Goal: Check status: Check status

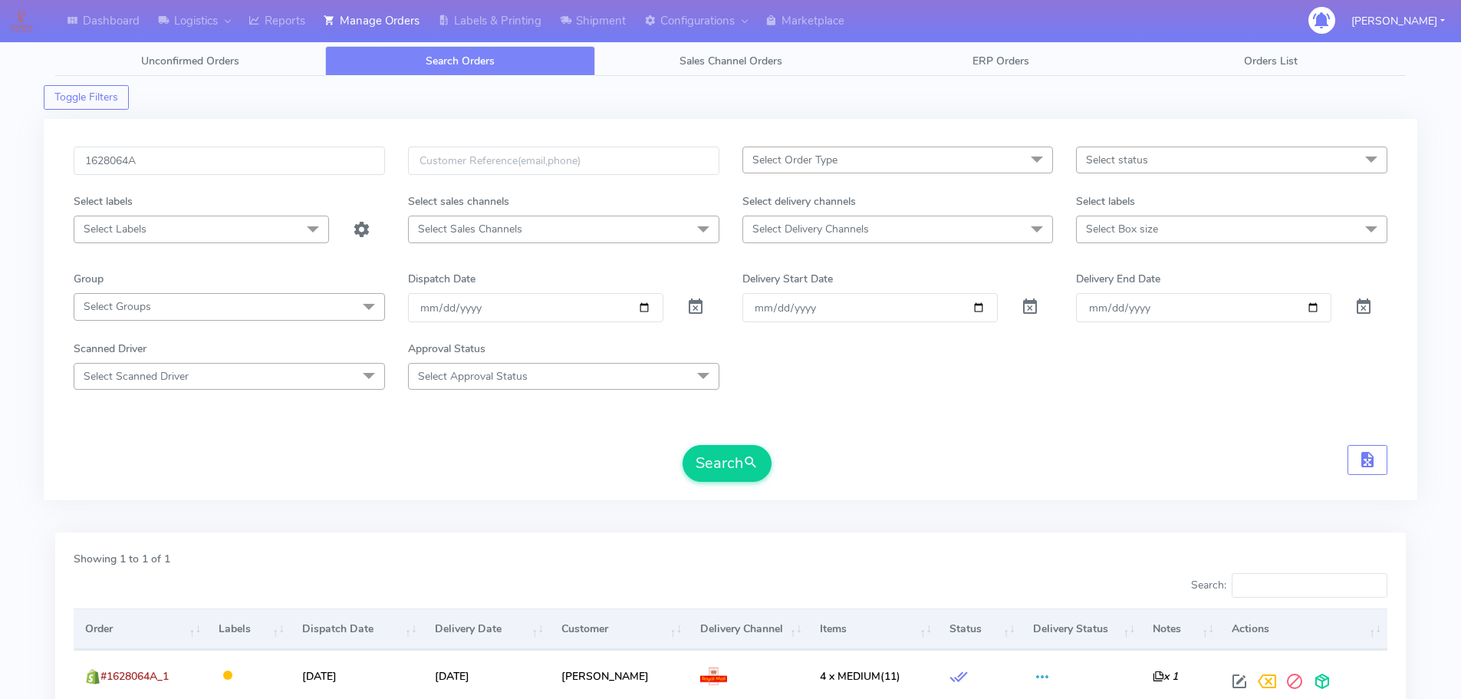
click at [342, 164] on input "1628064A" at bounding box center [229, 160] width 311 height 28
type input "1627116"
click at [682, 445] on button "Search" at bounding box center [726, 463] width 89 height 37
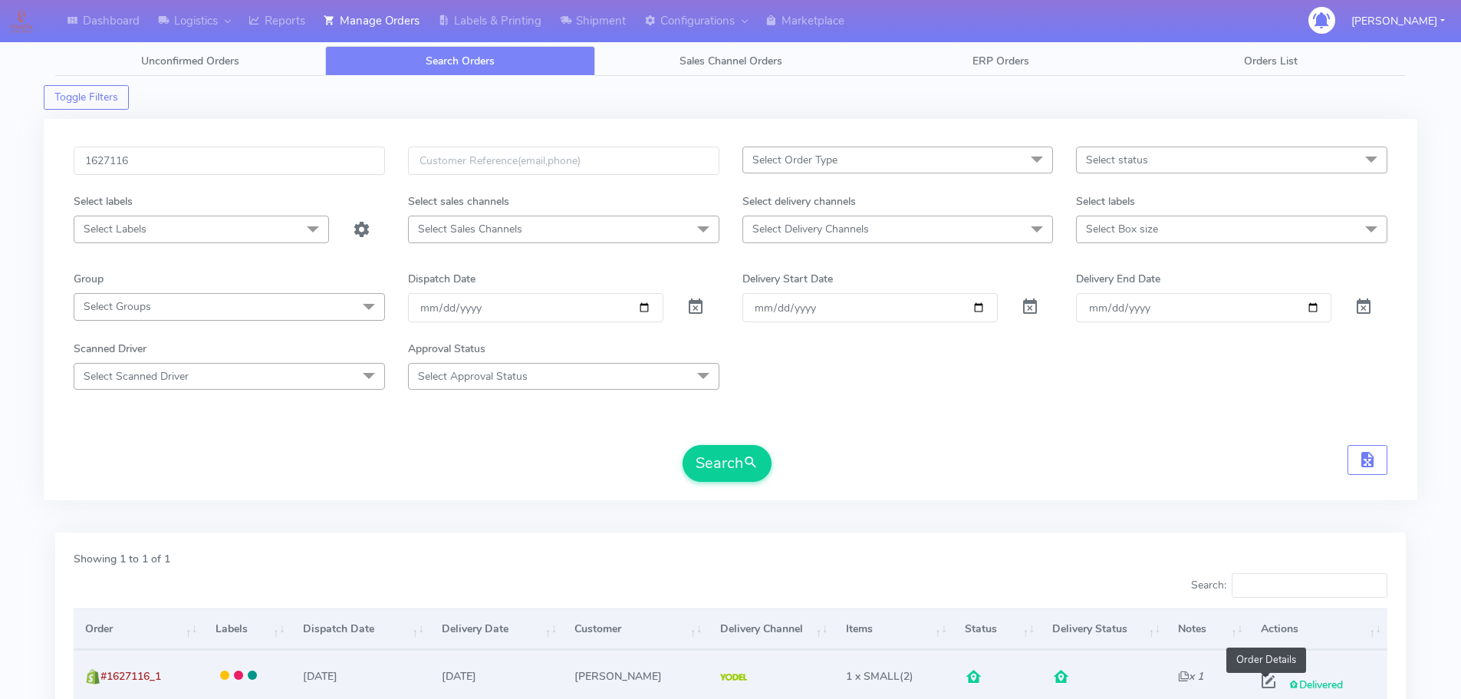
click at [1267, 680] on span at bounding box center [1269, 684] width 28 height 15
select select "5"
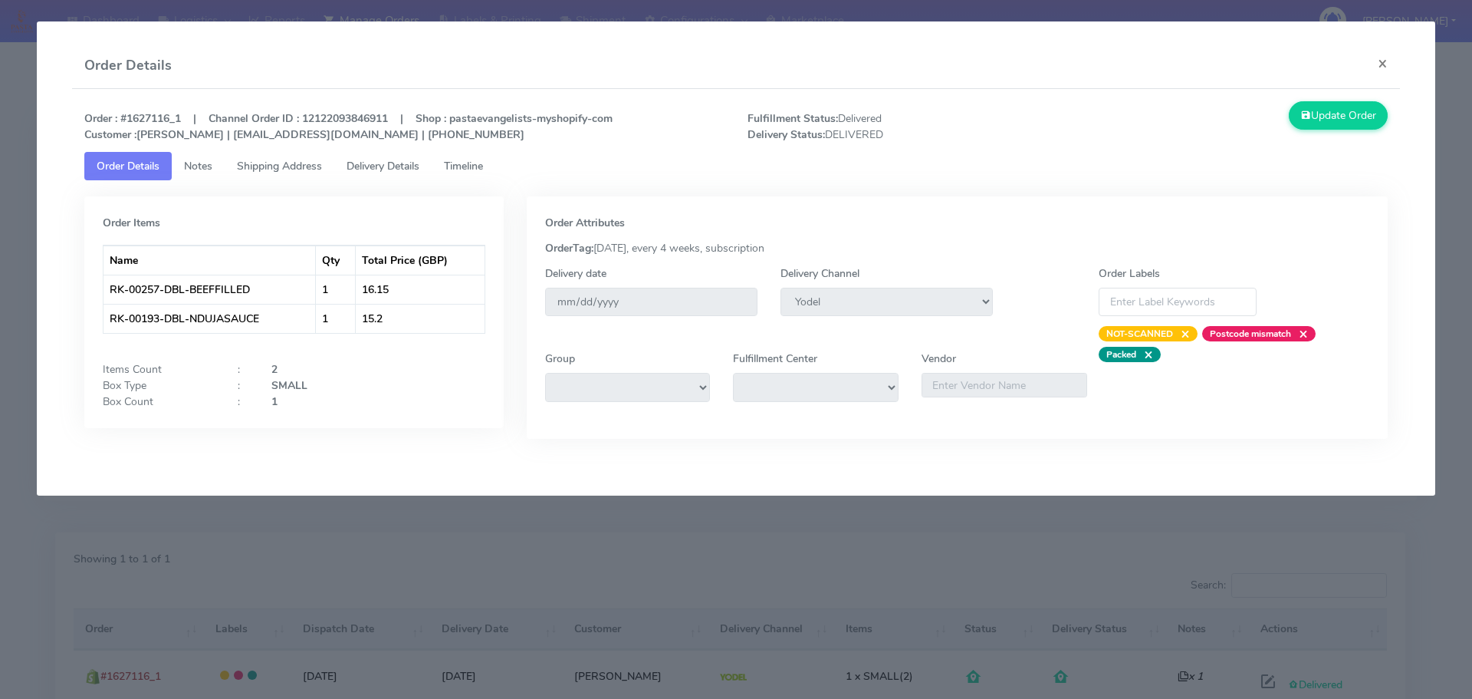
click at [419, 164] on span "Delivery Details" at bounding box center [383, 166] width 73 height 15
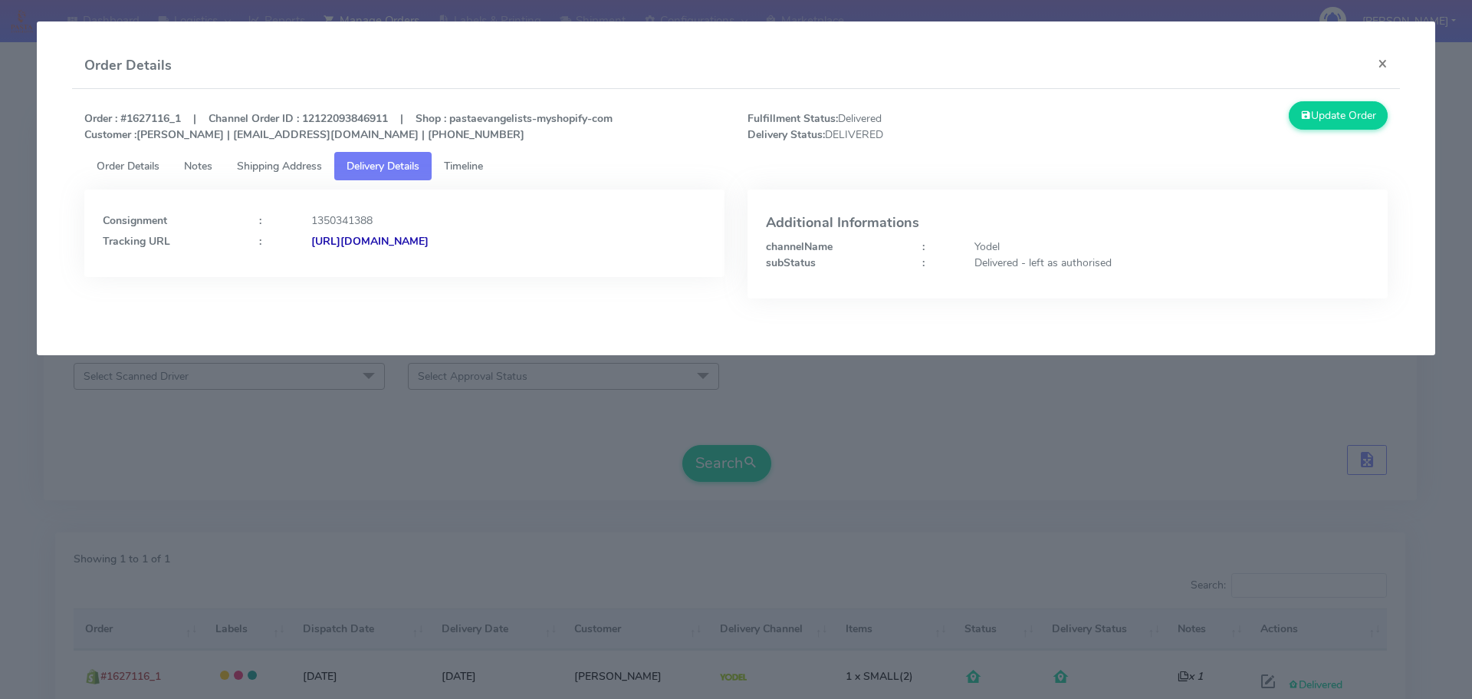
drag, startPoint x: 619, startPoint y: 250, endPoint x: 478, endPoint y: 272, distance: 142.8
click at [478, 272] on div "Consignment : 1350341388 Tracking URL : [URL][DOMAIN_NAME]" at bounding box center [404, 232] width 640 height 87
copy strong "JJD0002249960903084"
click at [267, 490] on modal-container "Order Details × Order : #1627116_1 | Channel Order ID : 12122093846911 | Shop :…" at bounding box center [736, 349] width 1472 height 699
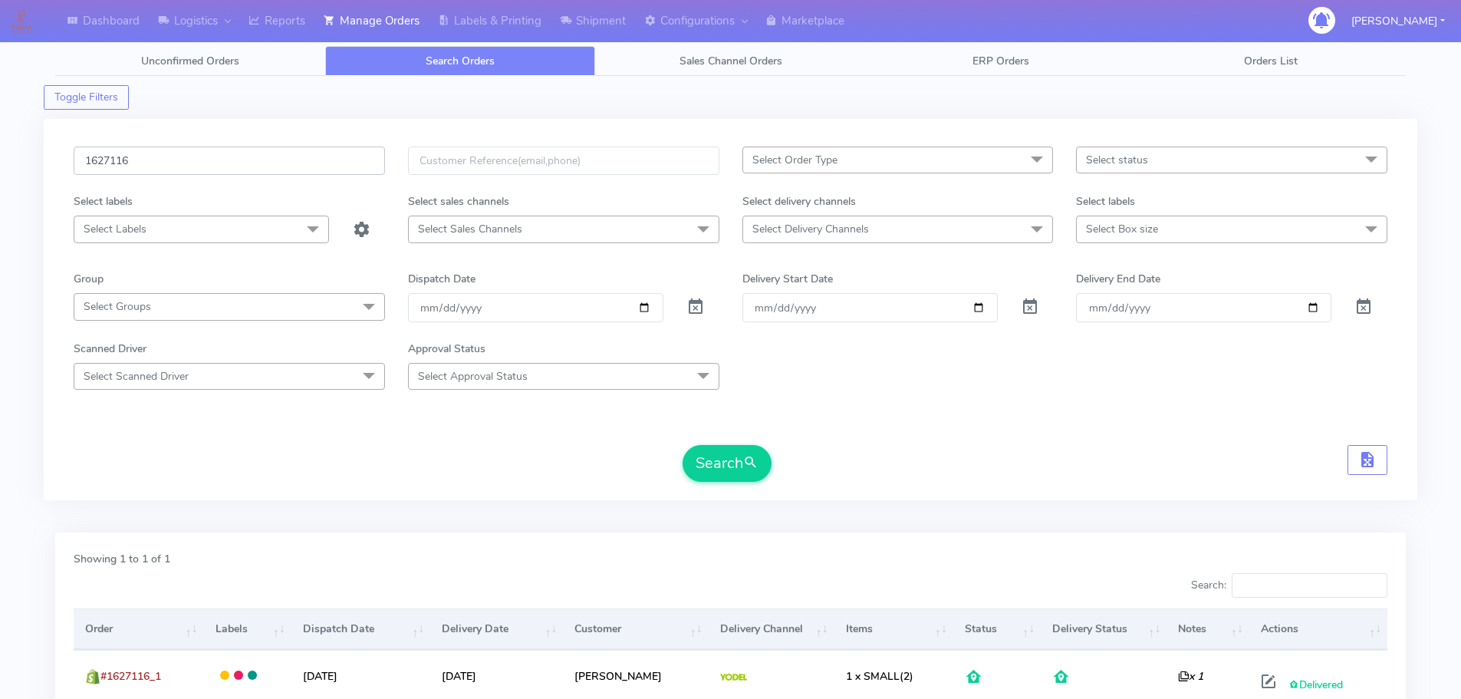
click at [301, 161] on input "1627116" at bounding box center [229, 160] width 311 height 28
click at [301, 160] on input "1627116" at bounding box center [229, 160] width 311 height 28
paste input "5680"
type input "1625680"
click at [682, 445] on button "Search" at bounding box center [726, 463] width 89 height 37
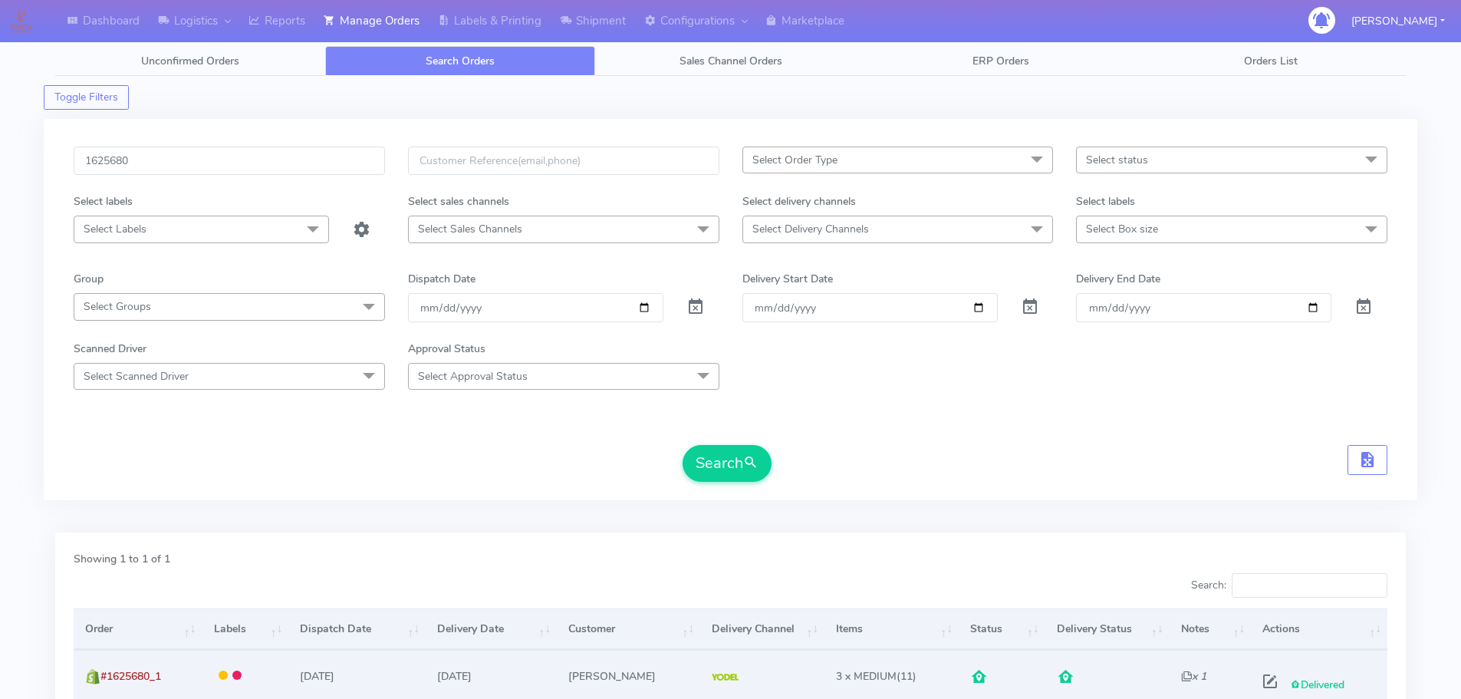
click at [1266, 685] on span at bounding box center [1270, 684] width 28 height 15
select select "5"
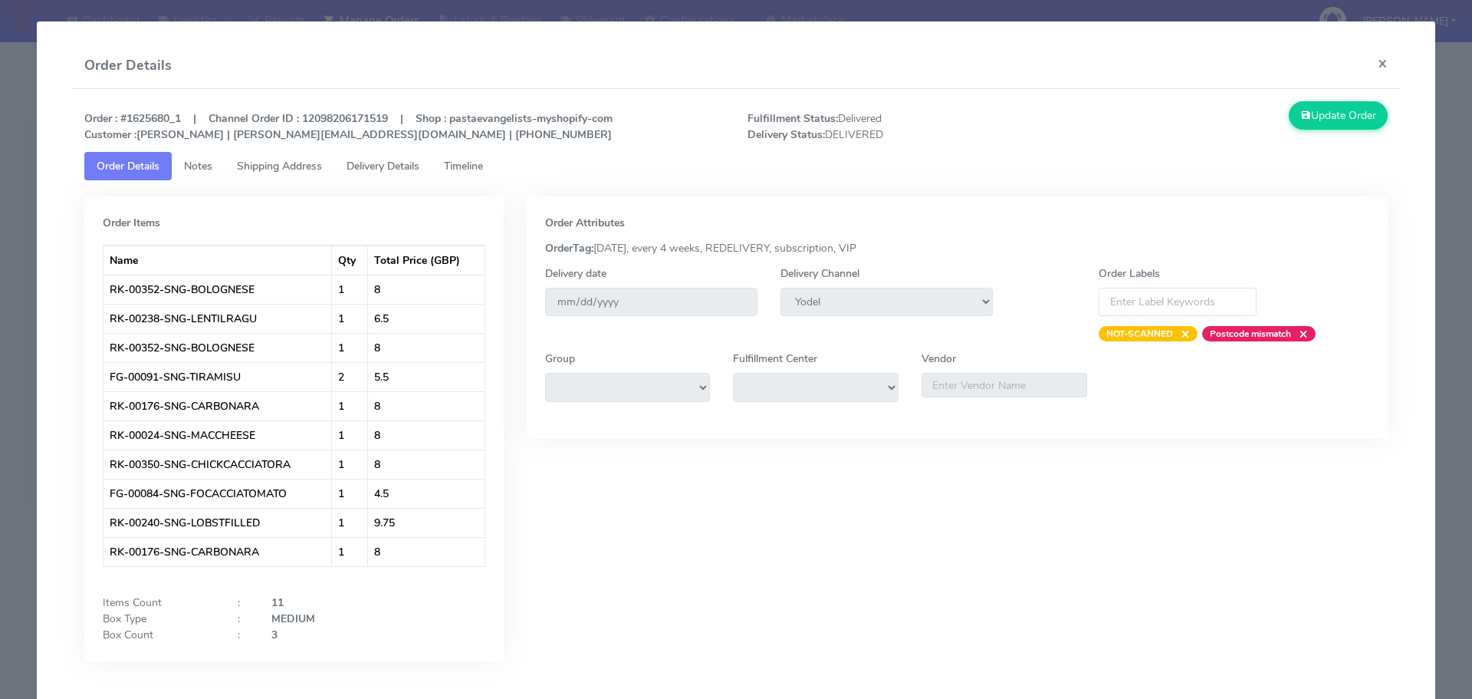
click at [382, 163] on span "Delivery Details" at bounding box center [383, 166] width 73 height 15
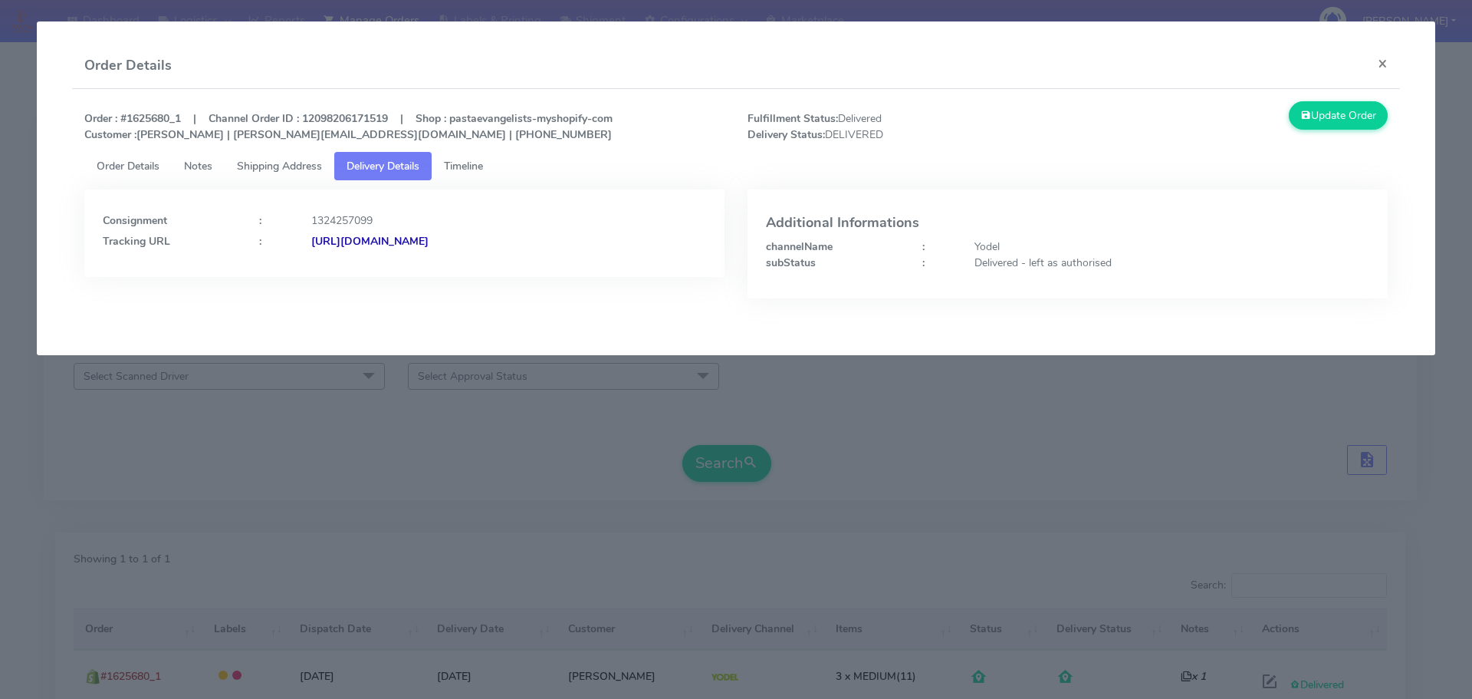
drag, startPoint x: 629, startPoint y: 254, endPoint x: 477, endPoint y: 265, distance: 152.2
click at [477, 265] on div "Consignment : 1324257099 Tracking URL : [URL][DOMAIN_NAME]" at bounding box center [404, 232] width 640 height 87
copy strong "JJD0002249960901283"
drag, startPoint x: 377, startPoint y: 462, endPoint x: 395, endPoint y: 440, distance: 27.8
click at [380, 453] on modal-container "Order Details × Order : #1625680_1 | Channel Order ID : 12098206171519 | Shop :…" at bounding box center [736, 349] width 1472 height 699
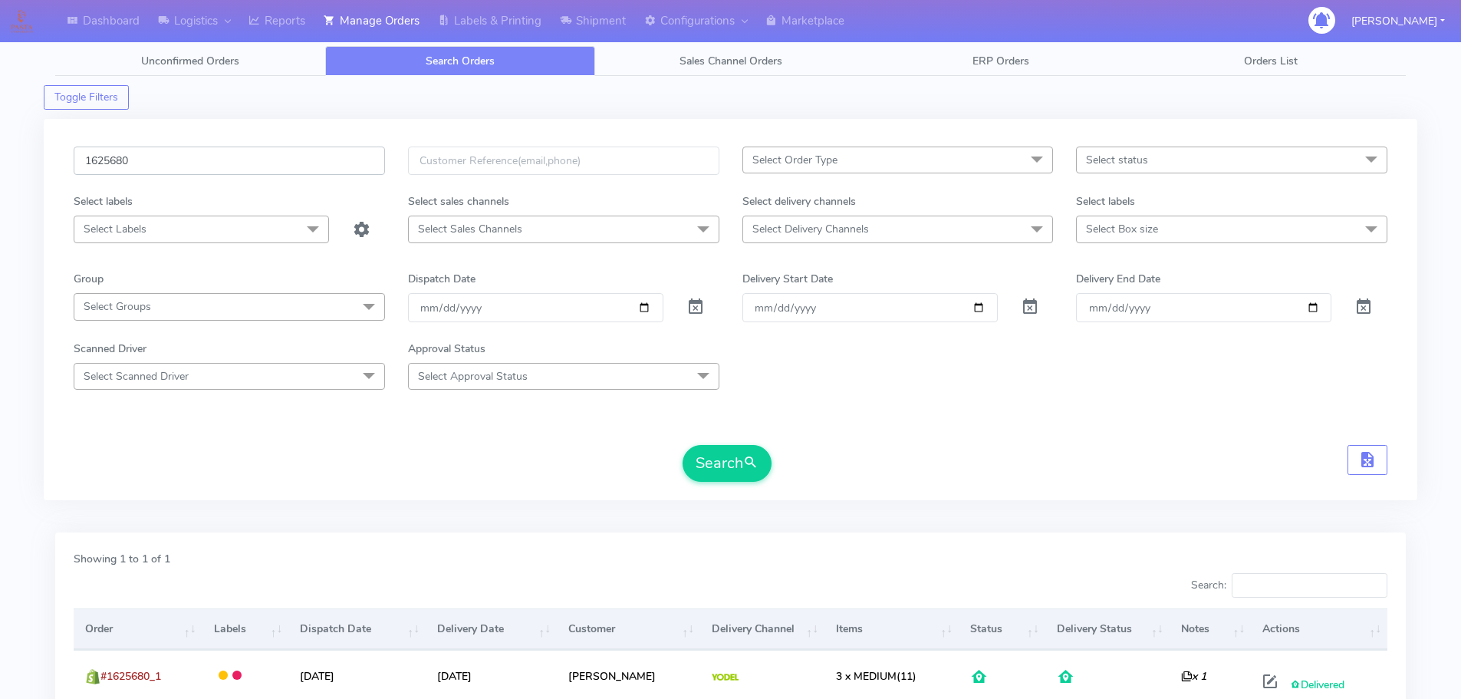
click at [325, 156] on input "1625680" at bounding box center [229, 160] width 311 height 28
paste input "3262"
type input "1623262"
click at [682, 445] on button "Search" at bounding box center [726, 463] width 89 height 37
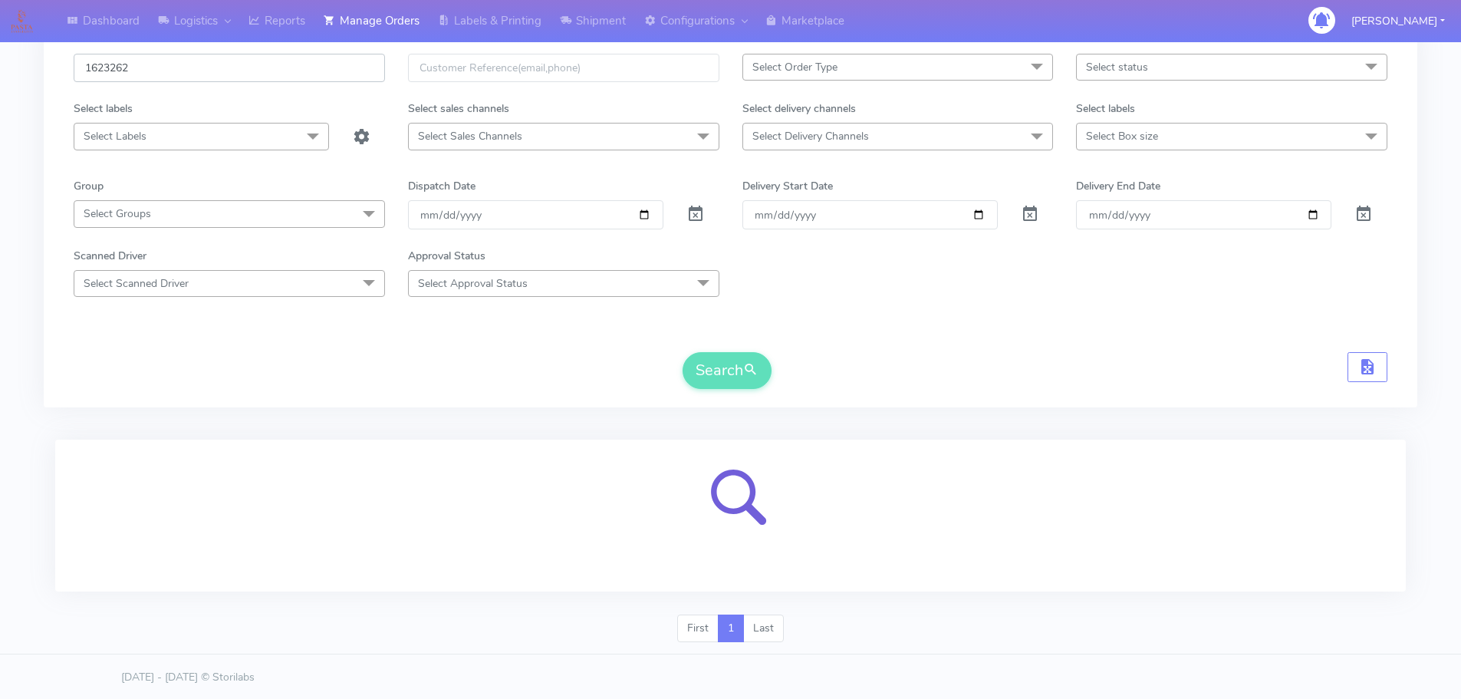
scroll to position [94, 0]
